Goal: Information Seeking & Learning: Learn about a topic

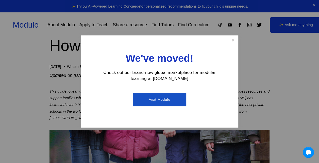
scroll to position [51, 0]
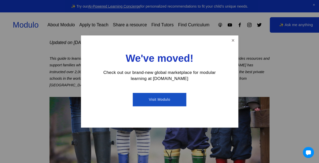
click at [61, 63] on div at bounding box center [159, 81] width 319 height 163
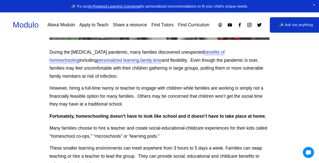
scroll to position [177, 0]
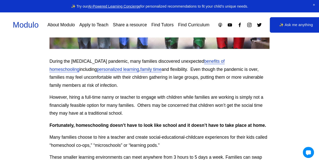
click at [141, 77] on p "During the Covid-19 pandemic, many families discovered unexpected benefits of h…" at bounding box center [159, 74] width 220 height 32
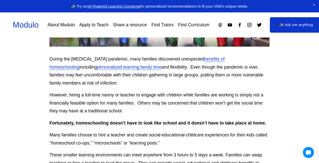
scroll to position [203, 0]
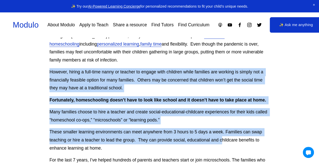
drag, startPoint x: 45, startPoint y: 66, endPoint x: 224, endPoint y: 136, distance: 192.4
click at [141, 74] on p "However, hiring a full-time nanny or teacher to engage with children while fami…" at bounding box center [159, 80] width 220 height 24
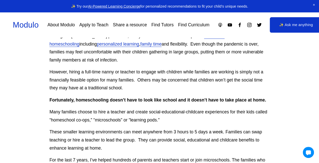
drag, startPoint x: 81, startPoint y: 65, endPoint x: 167, endPoint y: 80, distance: 87.4
click at [167, 80] on p "However, hiring a full-time nanny or teacher to engage with children while fami…" at bounding box center [159, 80] width 220 height 24
drag, startPoint x: 167, startPoint y: 80, endPoint x: 144, endPoint y: 80, distance: 22.6
click at [144, 80] on p "However, hiring a full-time nanny or teacher to engage with children while fami…" at bounding box center [159, 80] width 220 height 24
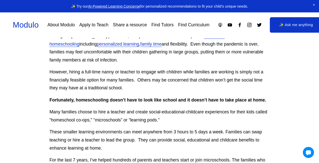
drag, startPoint x: 144, startPoint y: 80, endPoint x: 129, endPoint y: 79, distance: 15.5
click at [129, 79] on p "However, hiring a full-time nanny or teacher to engage with children while fami…" at bounding box center [159, 80] width 220 height 24
click at [154, 74] on p "However, hiring a full-time nanny or teacher to engage with children while fami…" at bounding box center [159, 80] width 220 height 24
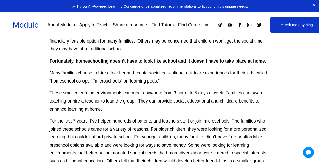
scroll to position [253, 0]
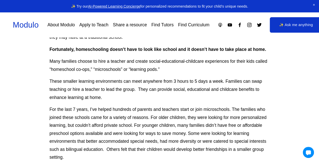
click at [138, 93] on p "These smaller learning environments can meet anywhere from 3 hours to 5 days a …" at bounding box center [159, 90] width 220 height 24
drag, startPoint x: 109, startPoint y: 53, endPoint x: 104, endPoint y: 91, distance: 38.3
drag, startPoint x: 104, startPoint y: 91, endPoint x: 145, endPoint y: 91, distance: 41.6
click at [145, 91] on p "These smaller learning environments can meet anywhere from 3 hours to 5 days a …" at bounding box center [159, 90] width 220 height 24
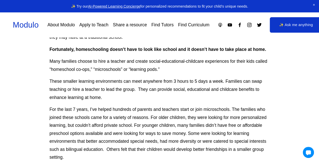
click at [143, 94] on p "These smaller learning environments can meet anywhere from 3 hours to 5 days a …" at bounding box center [159, 90] width 220 height 24
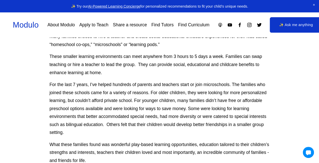
scroll to position [279, 0]
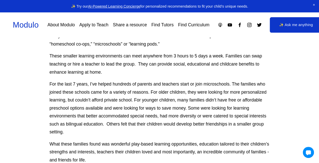
click at [127, 68] on p "These smaller learning environments can meet anywhere from 3 hours to 5 days a …" at bounding box center [159, 64] width 220 height 24
click at [128, 65] on p "These smaller learning environments can meet anywhere from 3 hours to 5 days a …" at bounding box center [159, 64] width 220 height 24
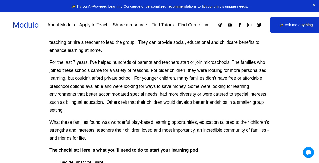
scroll to position [304, 0]
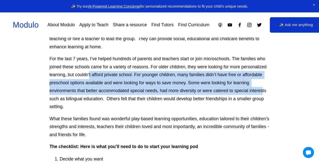
drag, startPoint x: 100, startPoint y: 70, endPoint x: 263, endPoint y: 86, distance: 164.0
click at [263, 86] on p "For the last 7 years, I’ve helped hundreds of parents and teachers start or joi…" at bounding box center [159, 83] width 220 height 56
click at [97, 77] on p "For the last 7 years, I’ve helped hundreds of parents and teachers start or joi…" at bounding box center [159, 83] width 220 height 56
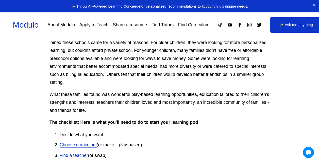
scroll to position [329, 0]
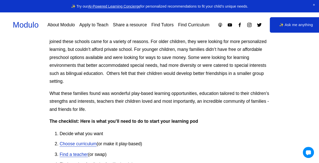
click at [102, 74] on p "For the last 7 years, I’ve helped hundreds of parents and teachers start or joi…" at bounding box center [159, 58] width 220 height 56
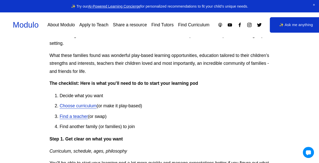
scroll to position [380, 0]
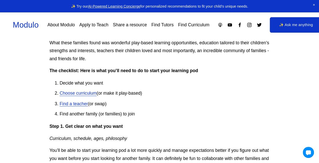
click at [191, 81] on ol "Decide what you want Choose curriculum (or make it play-based) Find a teacher (…" at bounding box center [159, 98] width 220 height 39
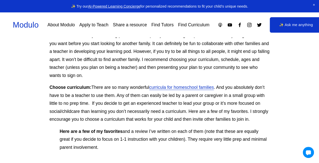
scroll to position [507, 0]
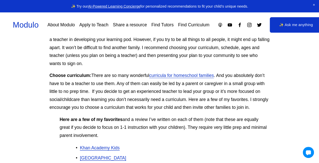
click at [127, 52] on p "You’ll be able to start your learning pod a lot more quickly and manage expecta…" at bounding box center [159, 44] width 220 height 48
click at [128, 58] on p "You’ll be able to start your learning pod a lot more quickly and manage expecta…" at bounding box center [159, 44] width 220 height 48
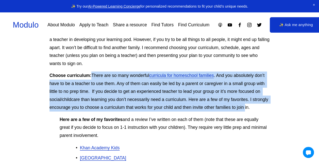
drag, startPoint x: 92, startPoint y: 69, endPoint x: 251, endPoint y: 104, distance: 162.1
click at [251, 104] on p "Choose curriculum: There are so many wonderful curricula for homeschool familie…" at bounding box center [159, 92] width 220 height 40
drag, startPoint x: 251, startPoint y: 104, endPoint x: 136, endPoint y: 99, distance: 114.9
click at [136, 99] on p "Choose curriculum: There are so many wonderful curricula for homeschool familie…" at bounding box center [159, 92] width 220 height 40
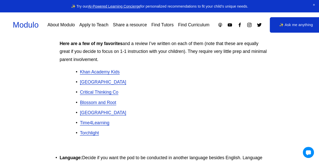
scroll to position [583, 0]
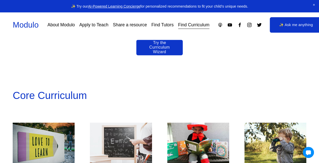
scroll to position [380, 0]
